Goal: Task Accomplishment & Management: Manage account settings

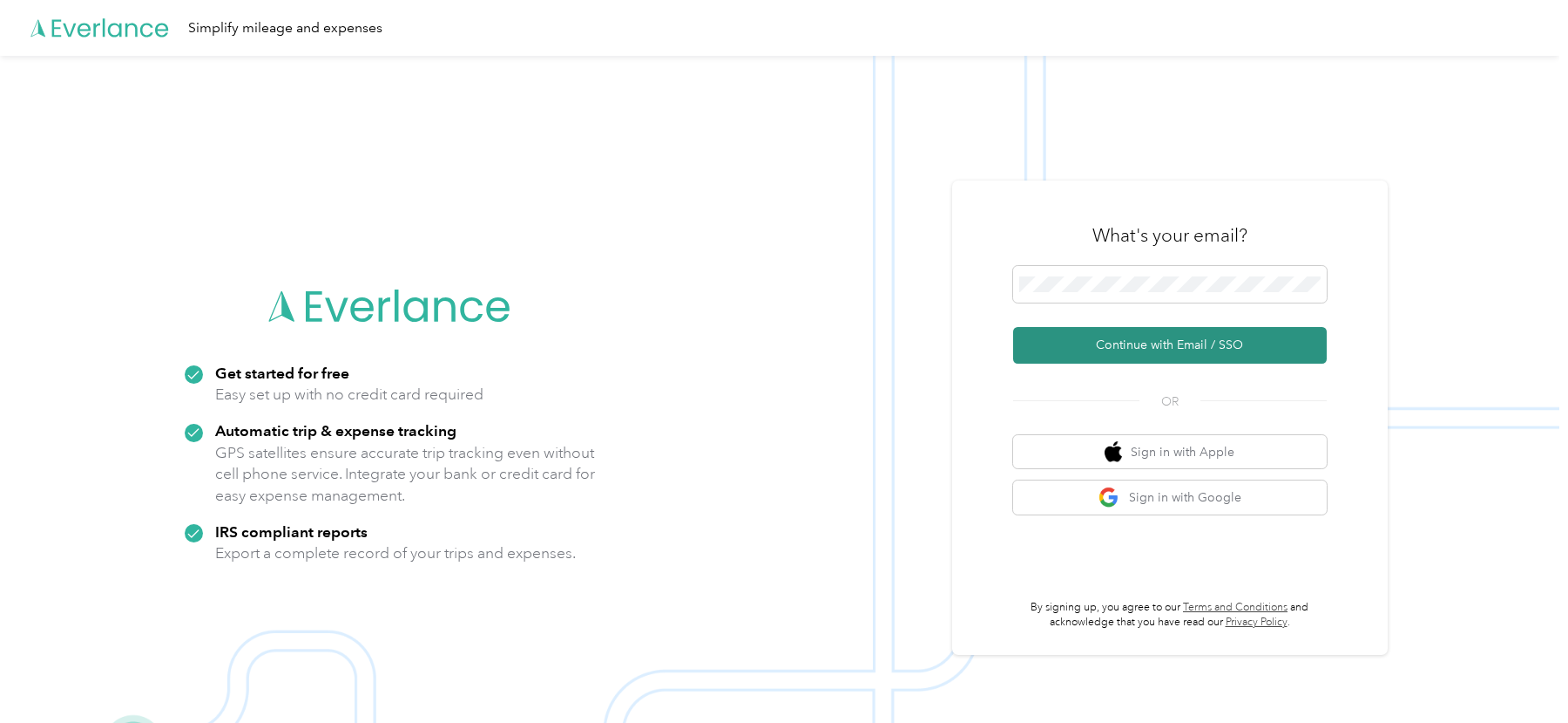
click at [1045, 354] on button "Continue with Email / SSO" at bounding box center [1170, 345] width 314 height 37
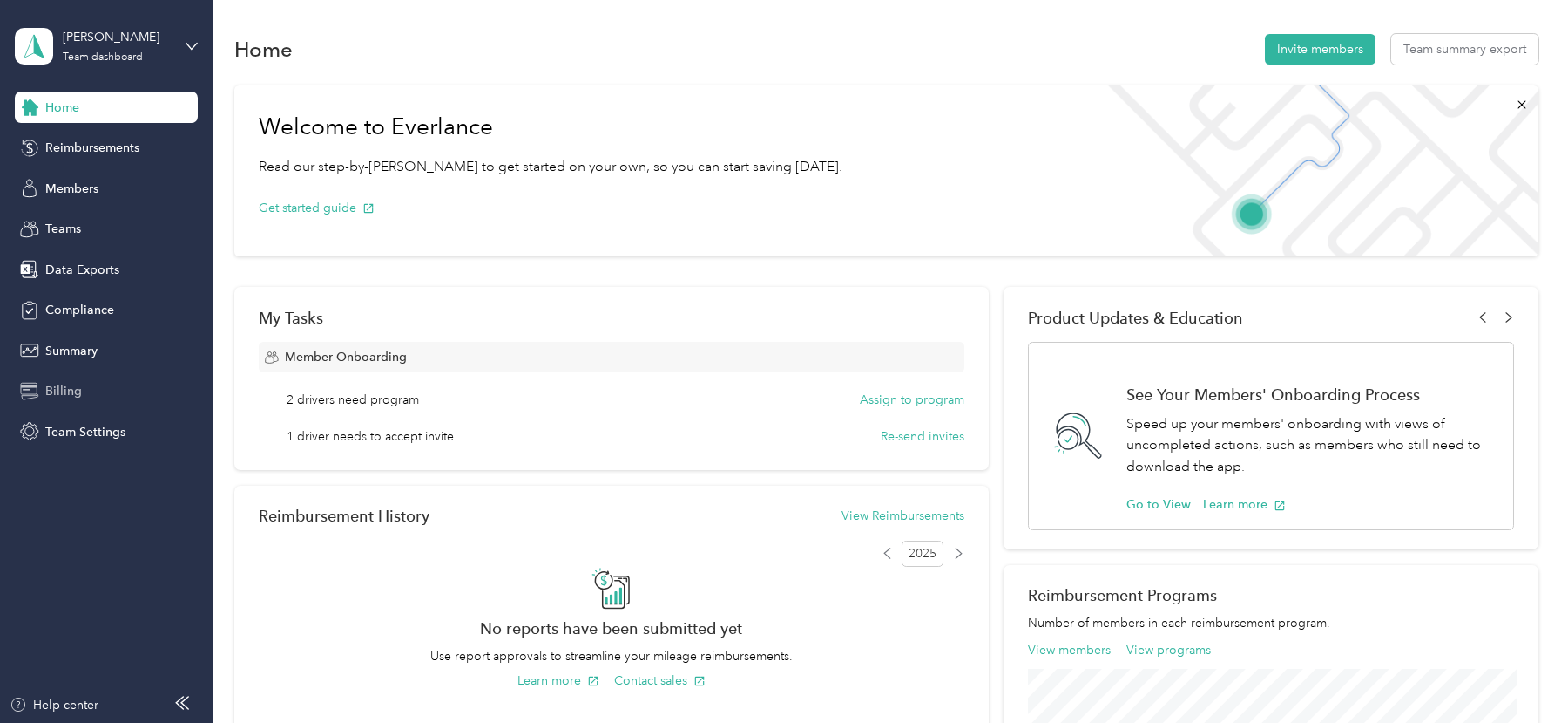
click at [122, 398] on div "Billing" at bounding box center [106, 392] width 183 height 31
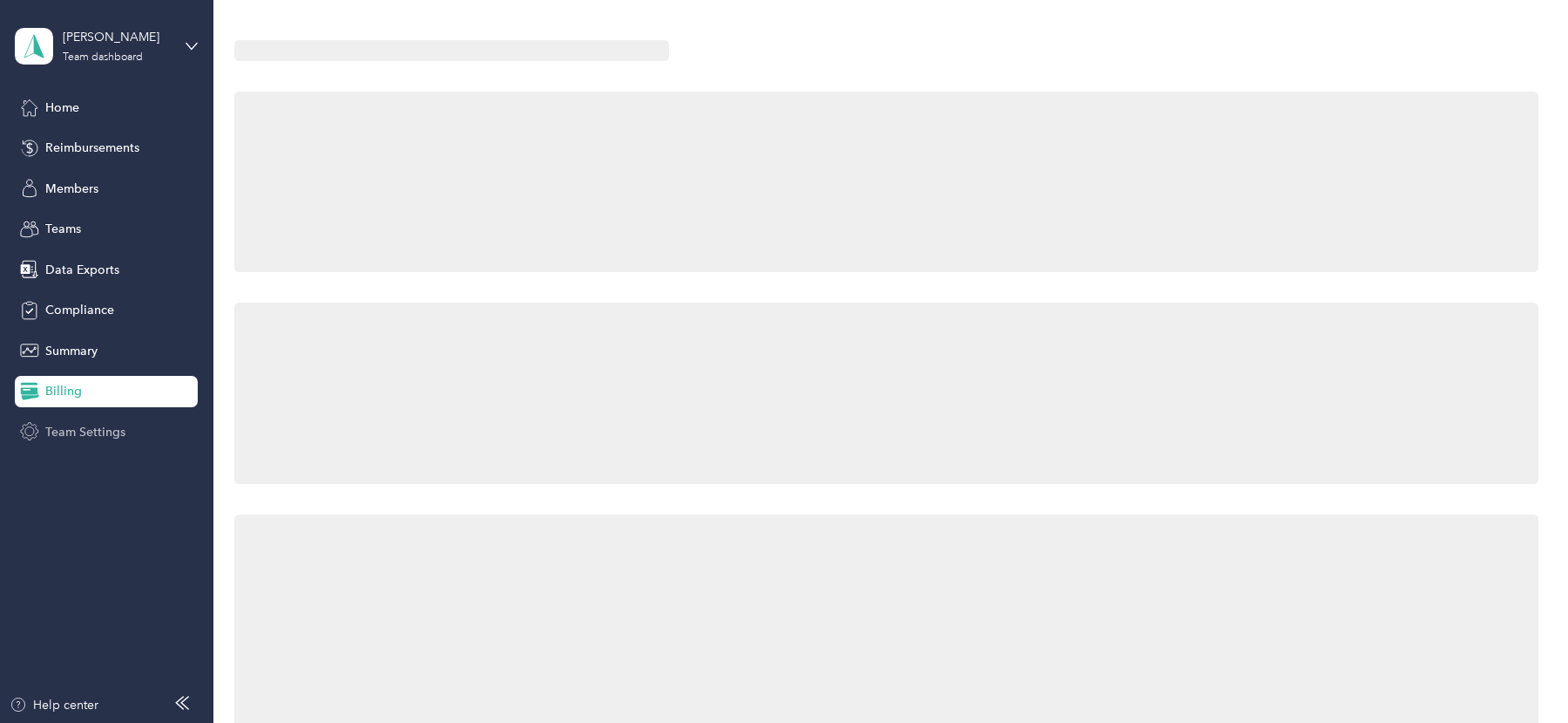
click at [121, 420] on div "Team Settings" at bounding box center [106, 431] width 183 height 31
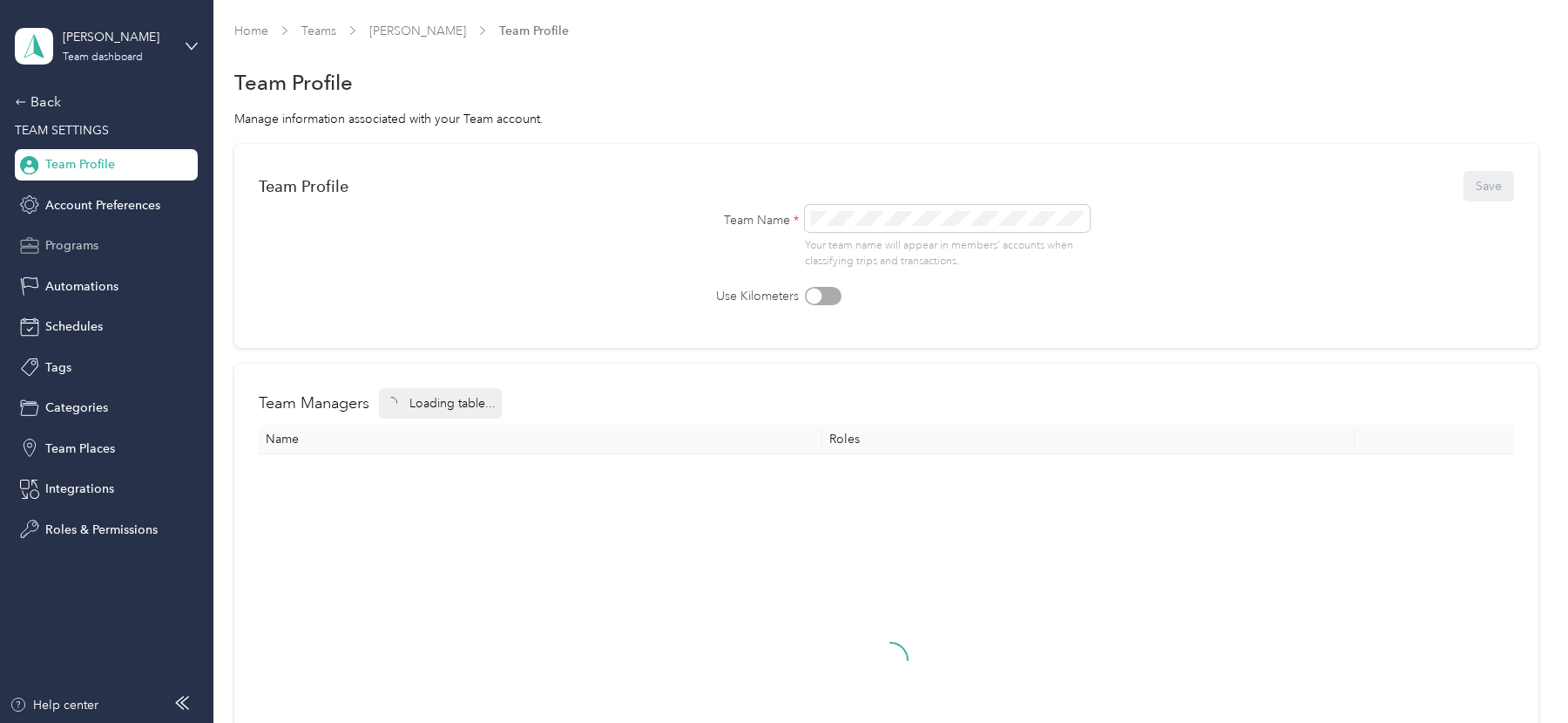
click at [91, 240] on span "Programs" at bounding box center [72, 245] width 53 height 18
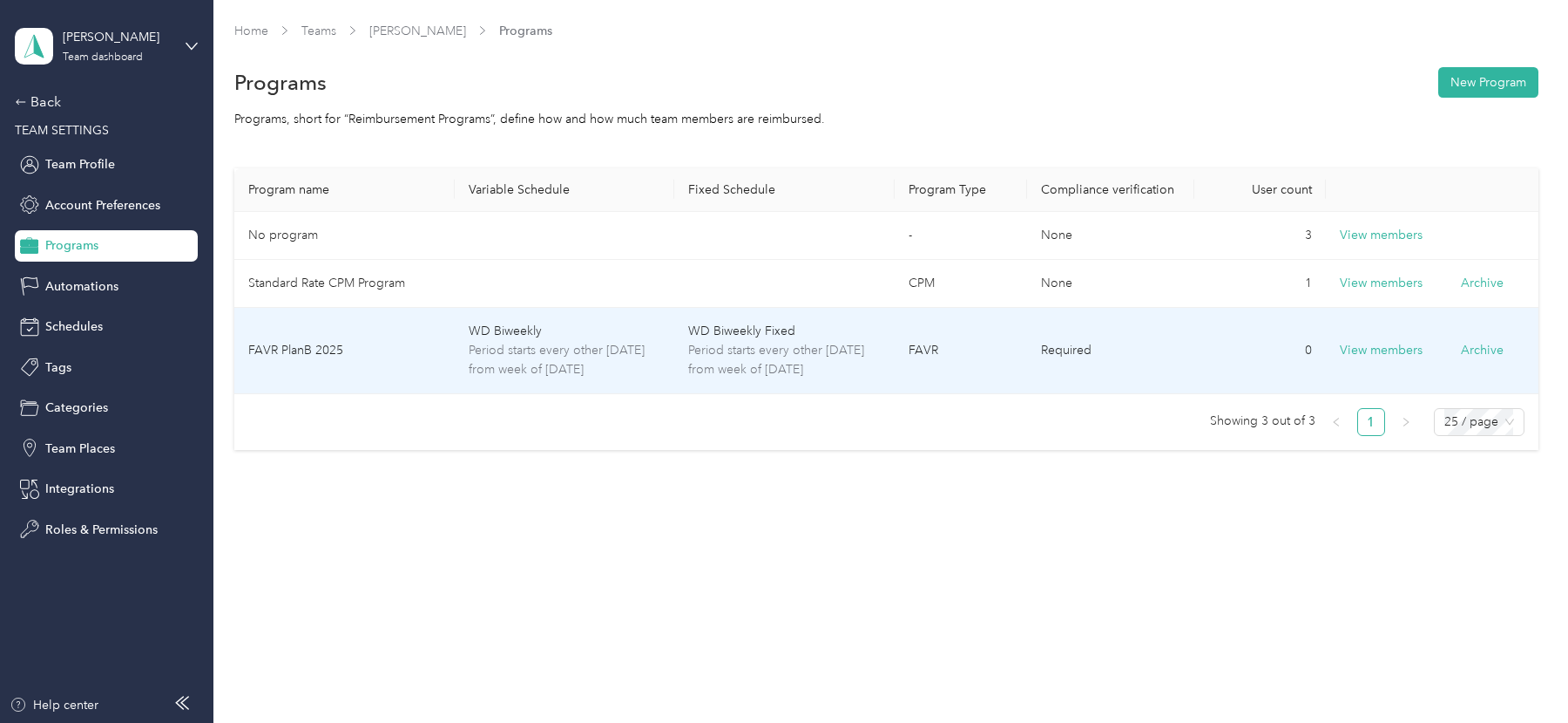
click at [399, 362] on td "FAVR PlanB 2025" at bounding box center [345, 351] width 221 height 86
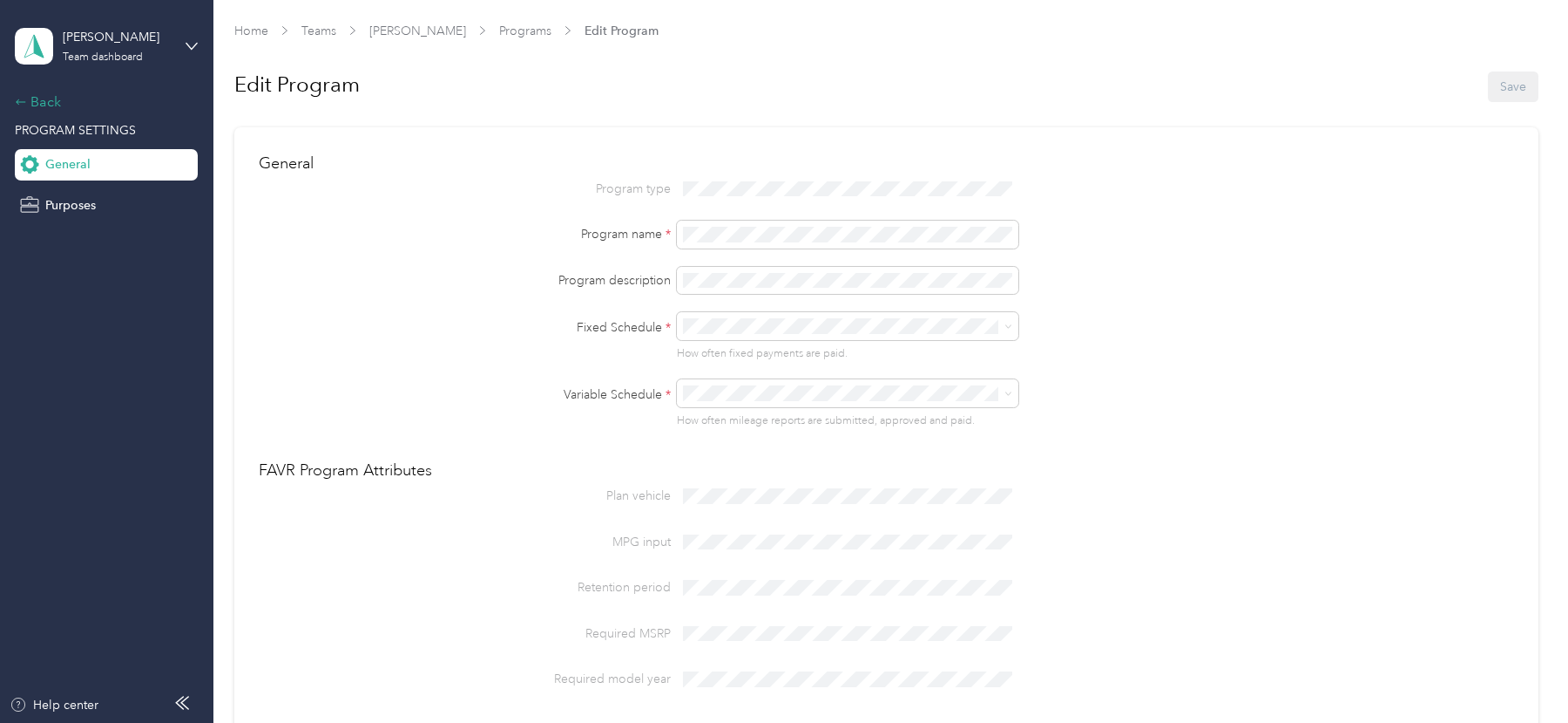
click at [40, 103] on div "Back" at bounding box center [102, 102] width 174 height 21
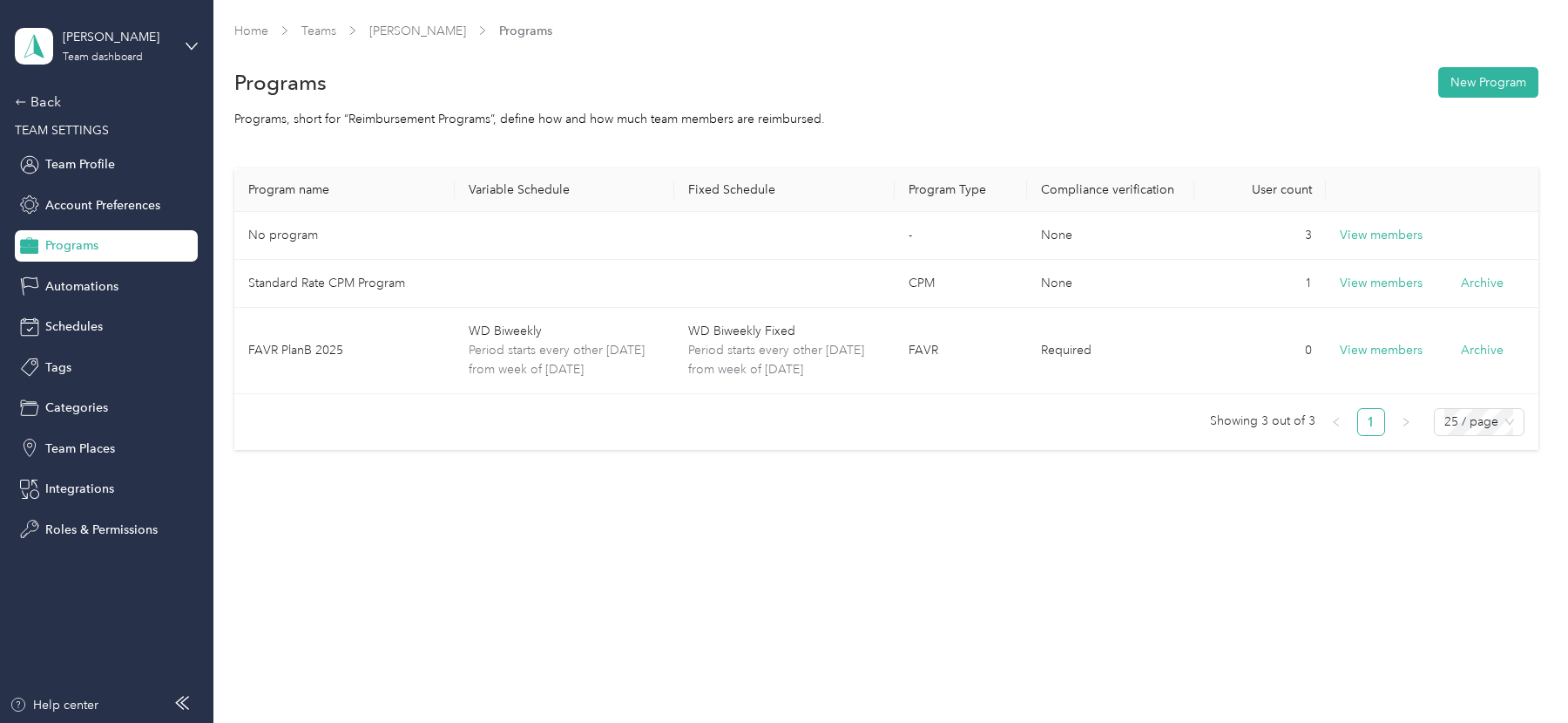
click at [46, 88] on div "[PERSON_NAME] Team dashboard Back TEAM SETTINGS Team Profile Account Preference…" at bounding box center [106, 272] width 183 height 545
click at [47, 100] on div "Back" at bounding box center [102, 102] width 174 height 21
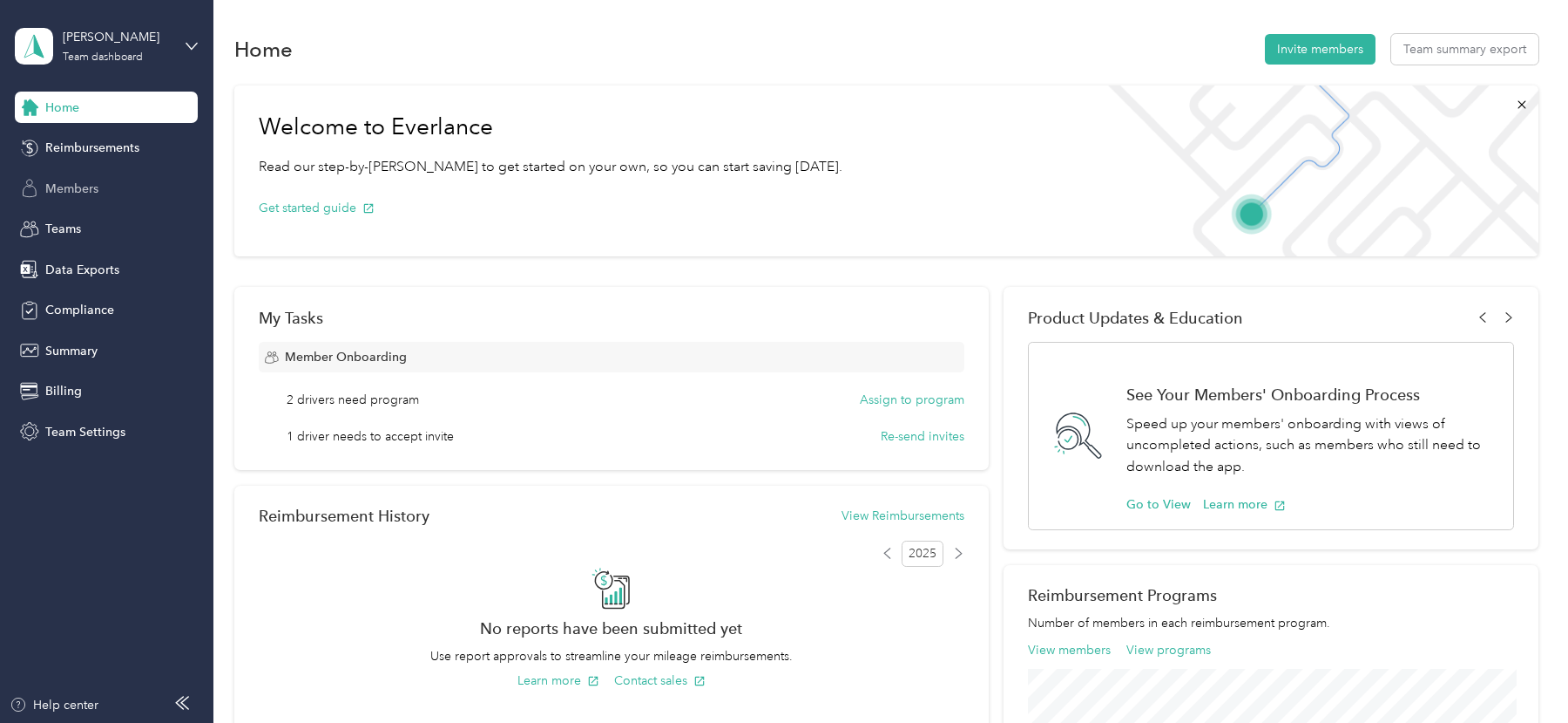
click at [69, 188] on span "Members" at bounding box center [72, 188] width 53 height 18
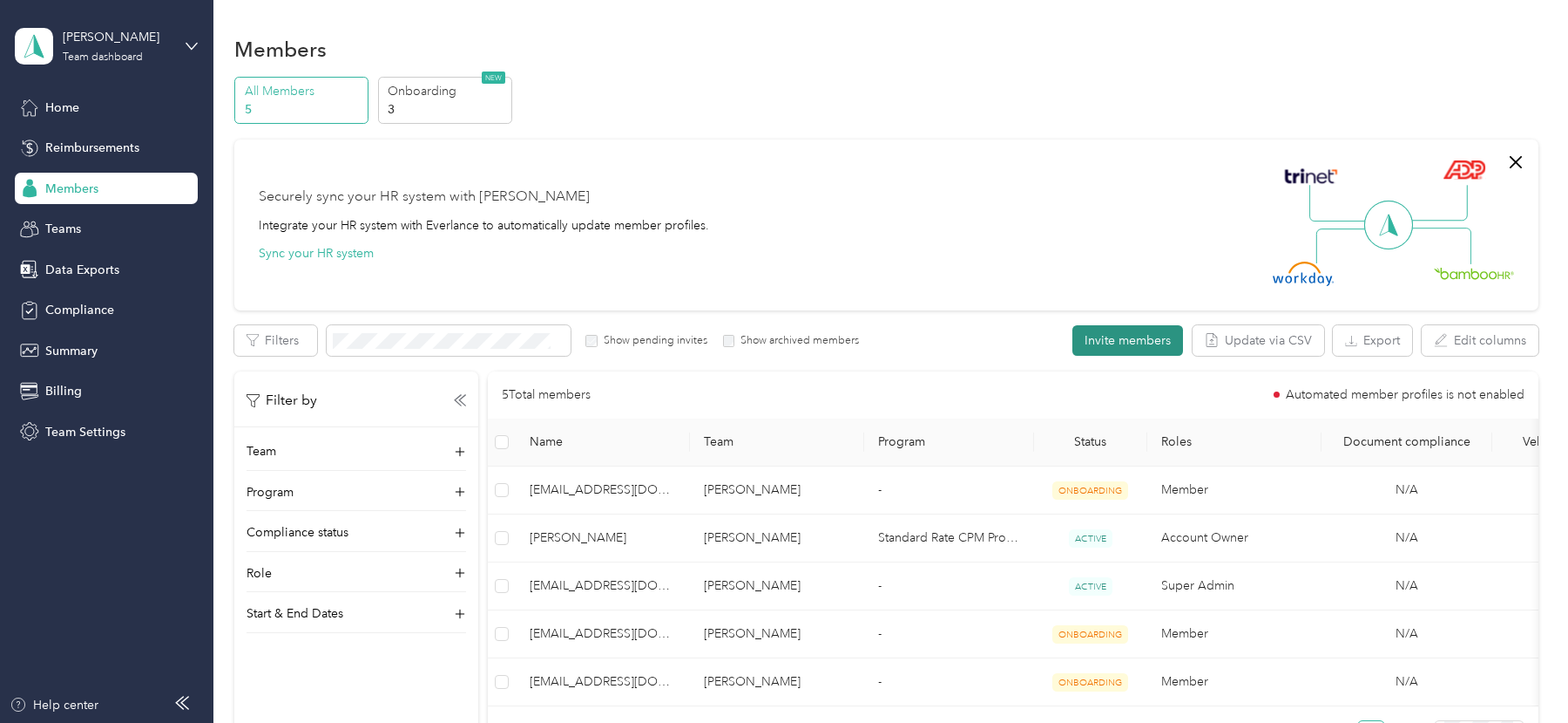
click at [1128, 342] on button "Invite members" at bounding box center [1127, 340] width 110 height 30
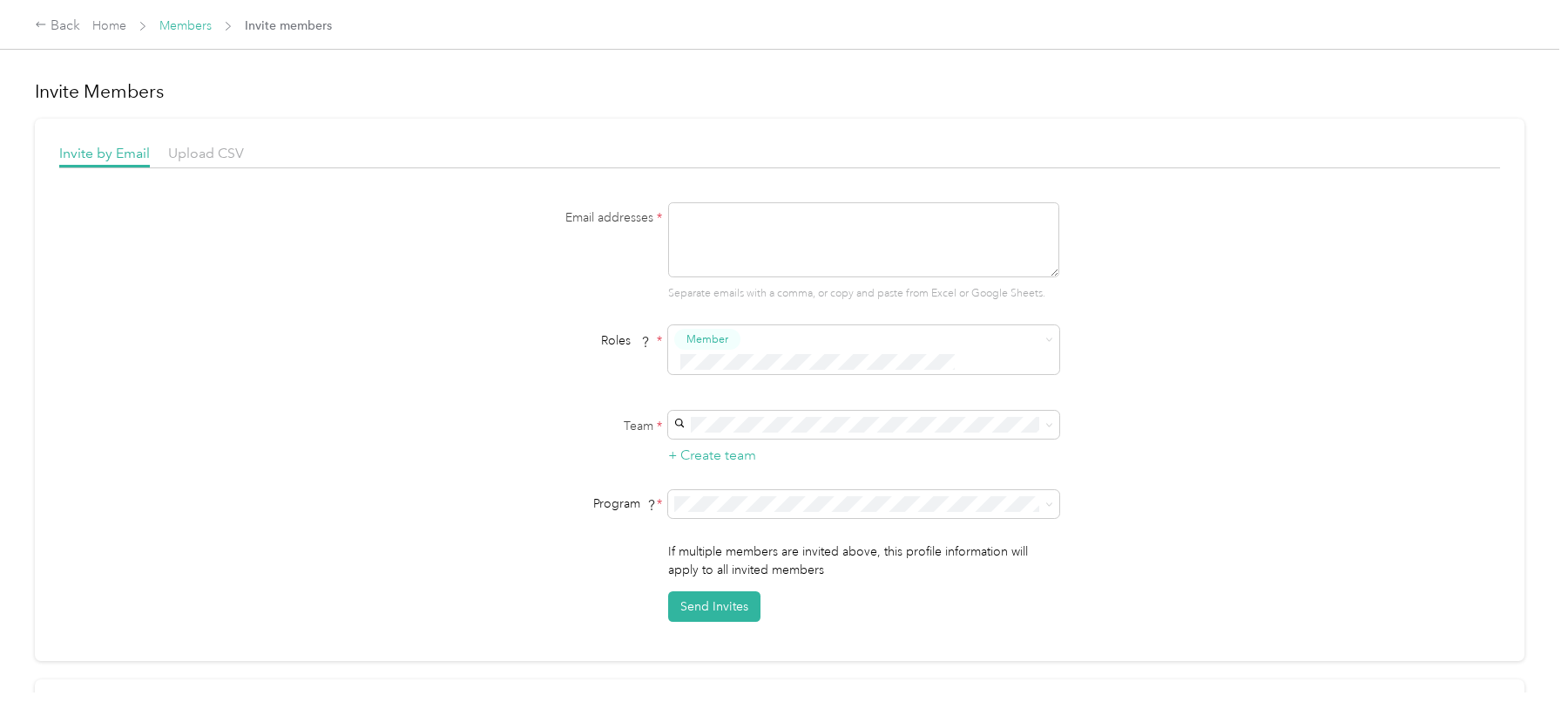
click at [183, 21] on link "Members" at bounding box center [186, 25] width 52 height 15
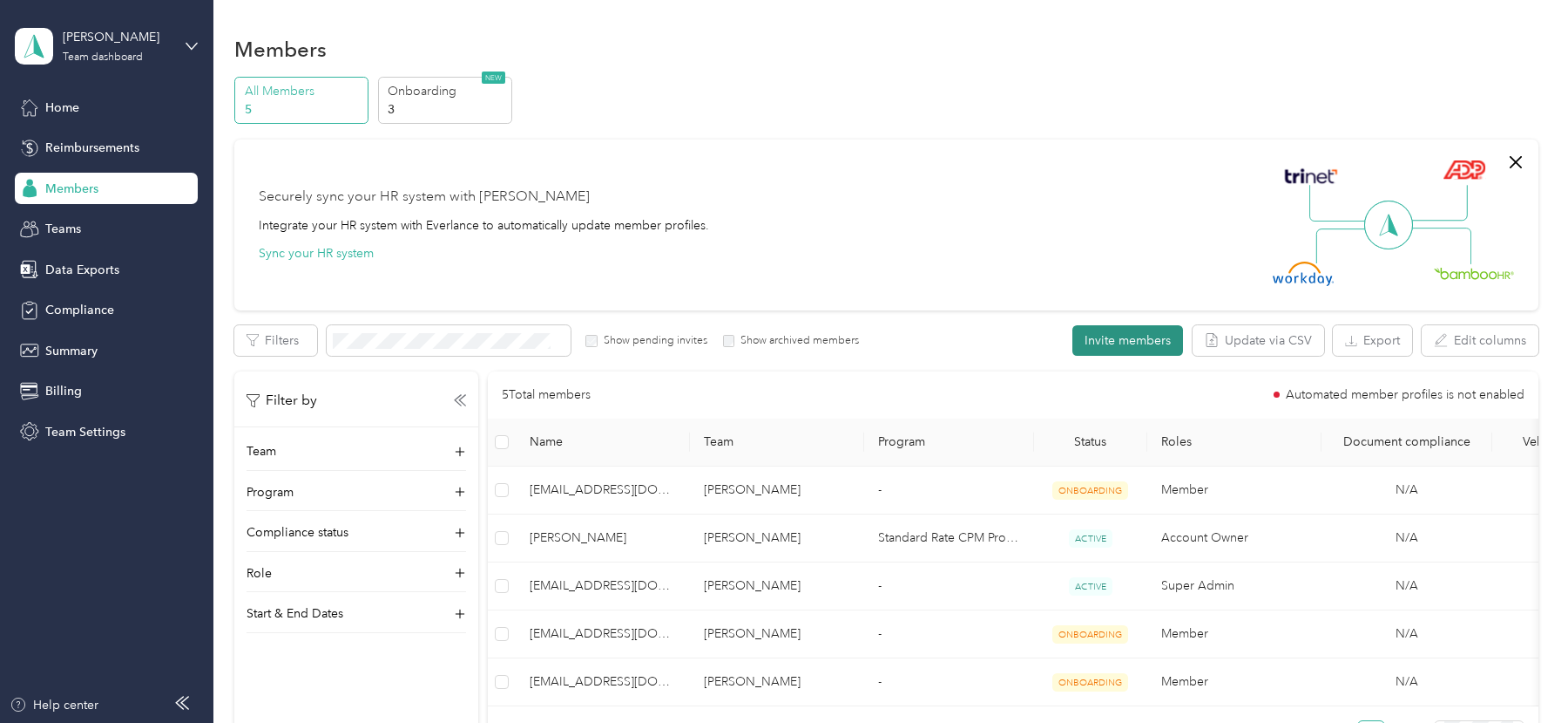
click at [1112, 334] on button "Invite members" at bounding box center [1127, 340] width 110 height 30
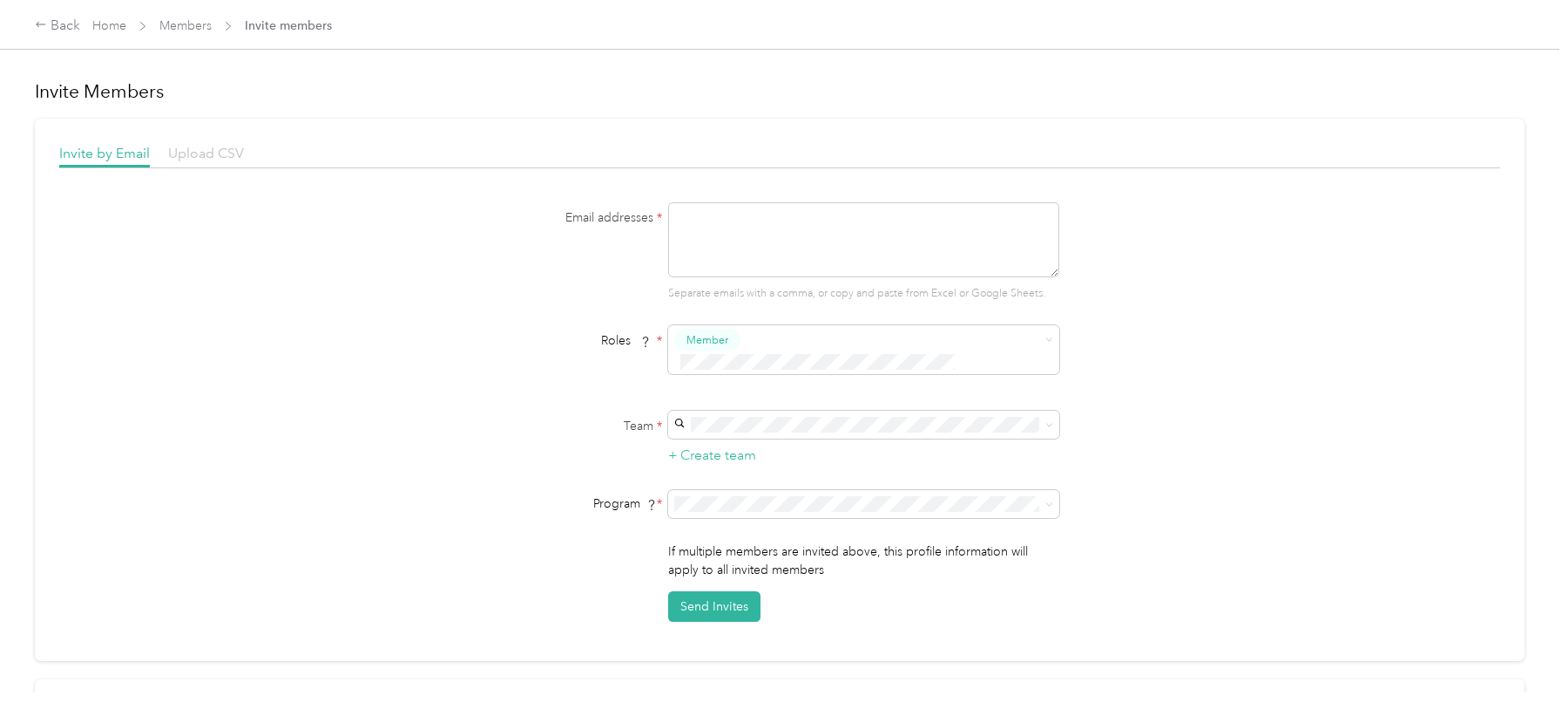
click at [201, 156] on span "Upload CSV" at bounding box center [206, 152] width 76 height 16
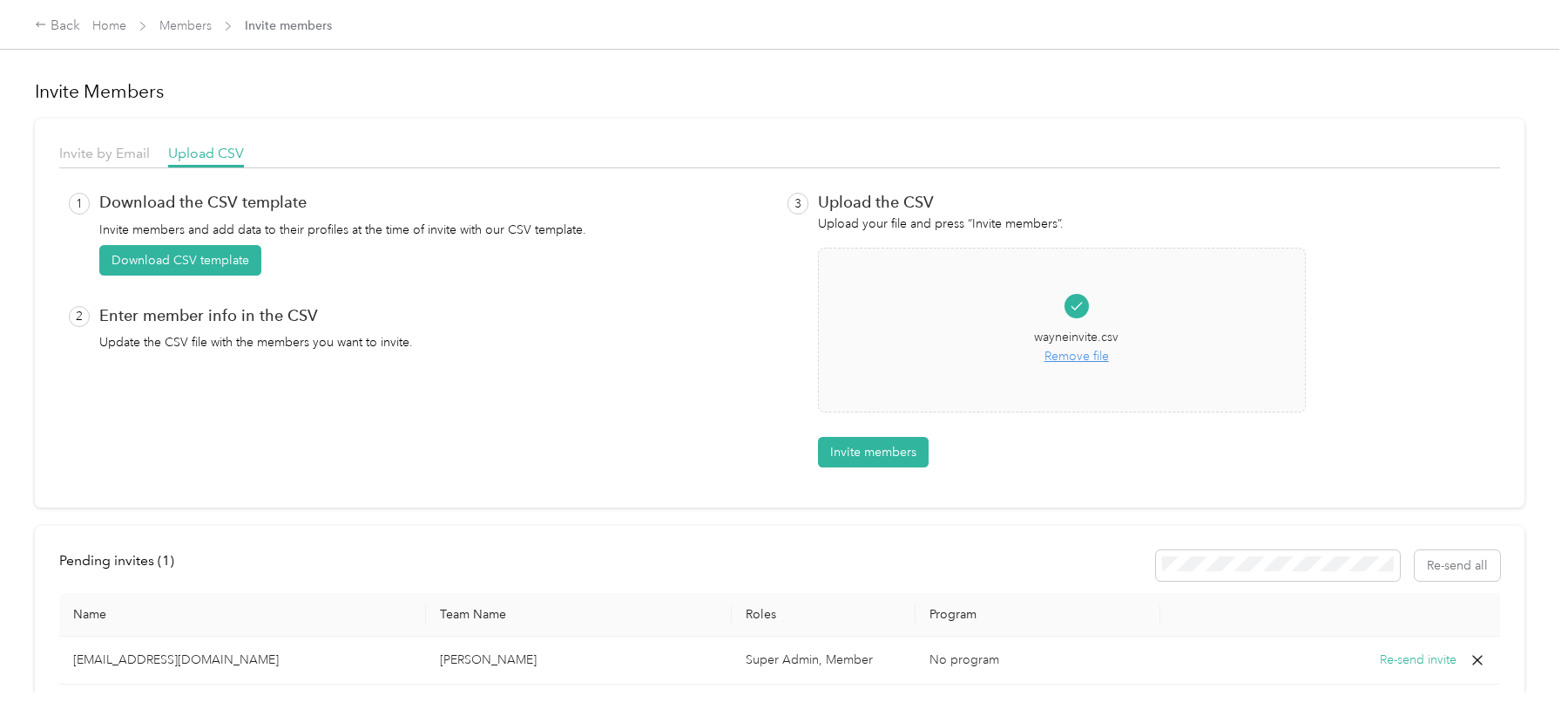
click at [838, 472] on div "Invite by Email Upload CSV 1 Download the CSV template Invite members and add d…" at bounding box center [780, 312] width 1490 height 389
click at [845, 456] on button "Invite members" at bounding box center [874, 452] width 110 height 30
click at [108, 21] on link "Home" at bounding box center [108, 25] width 34 height 15
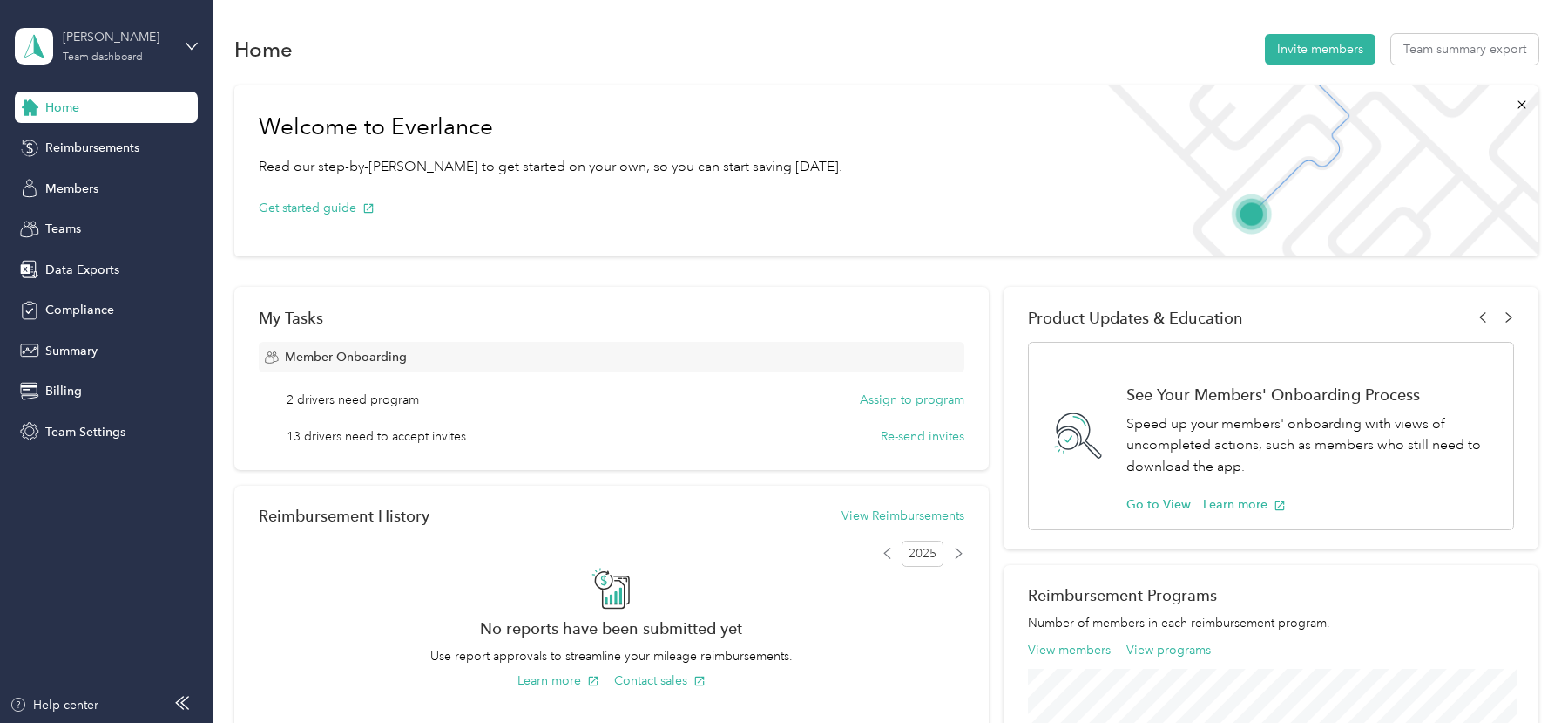
click at [105, 49] on div "[PERSON_NAME] Team dashboard" at bounding box center [117, 46] width 108 height 35
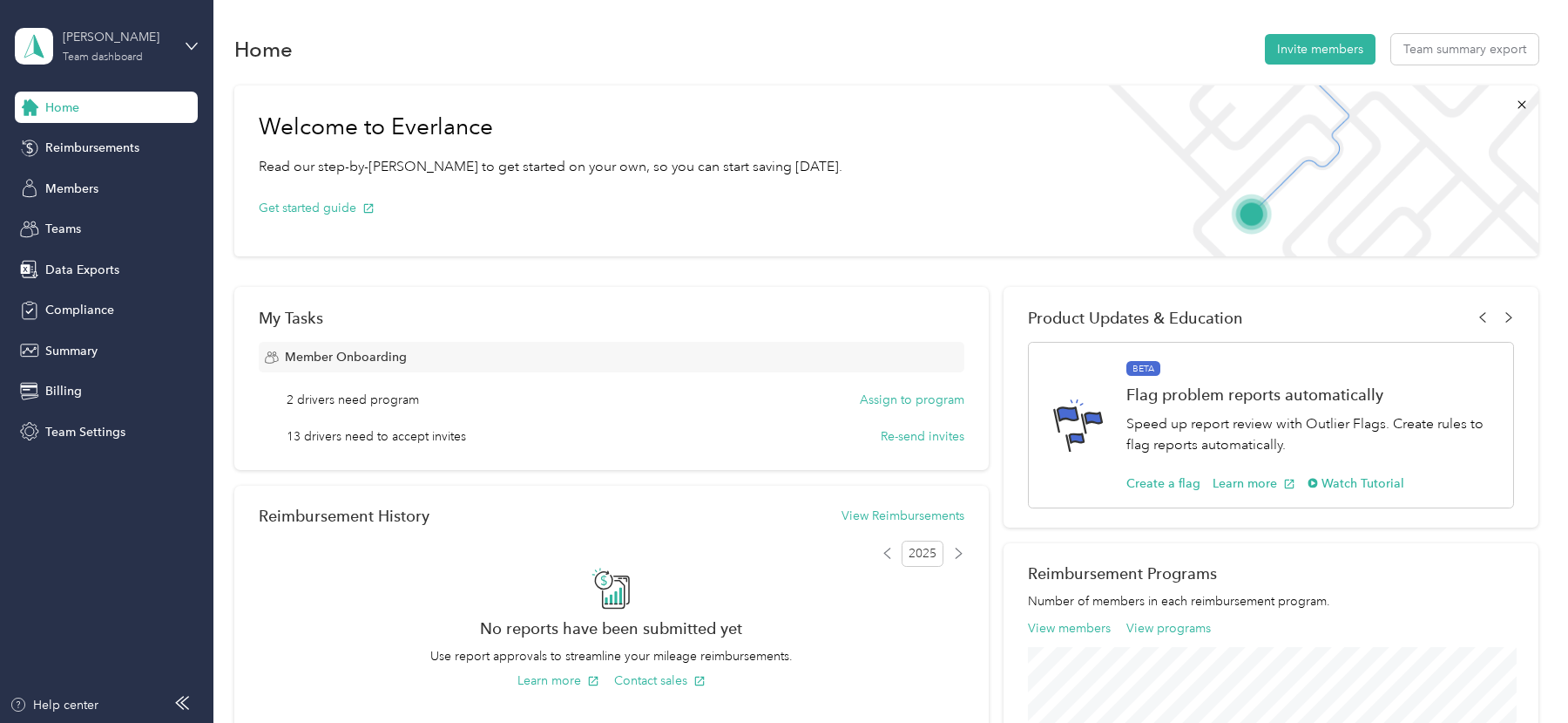
click at [151, 57] on div "[PERSON_NAME] Team dashboard" at bounding box center [117, 46] width 108 height 35
click at [96, 216] on div "Log out" at bounding box center [199, 222] width 343 height 30
